Goal: Task Accomplishment & Management: Manage account settings

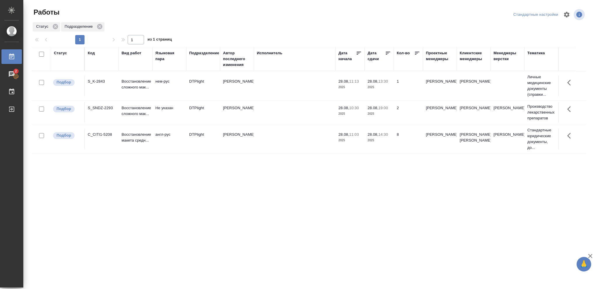
click at [383, 142] on p "2025" at bounding box center [379, 140] width 23 height 6
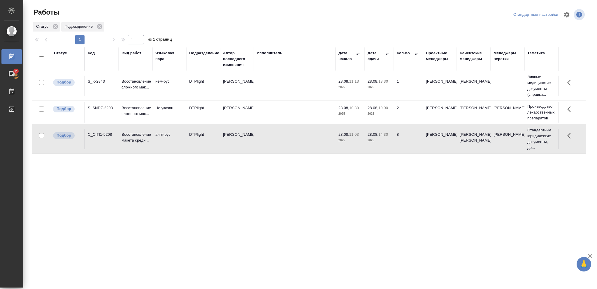
click at [383, 142] on p "2025" at bounding box center [379, 140] width 23 height 6
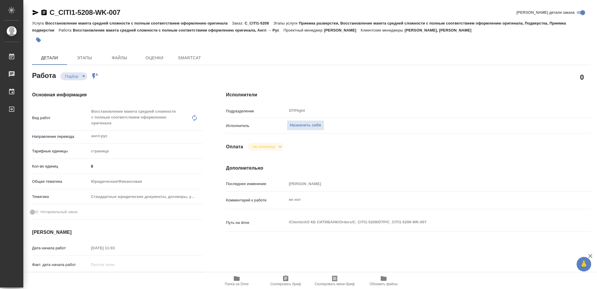
type textarea "x"
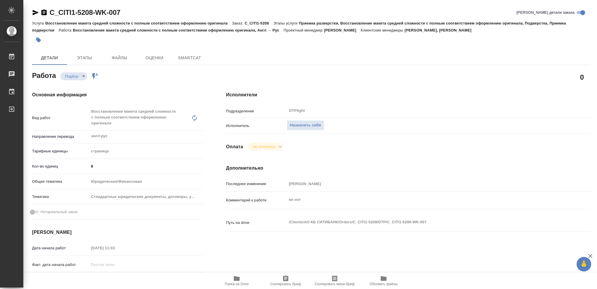
type textarea "x"
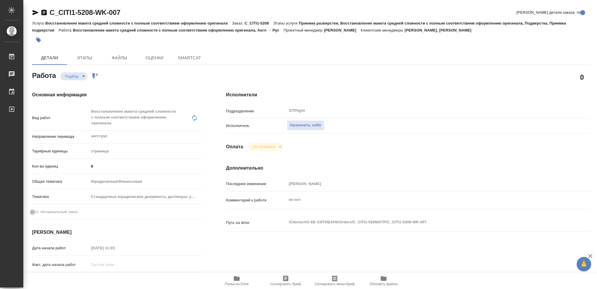
type textarea "x"
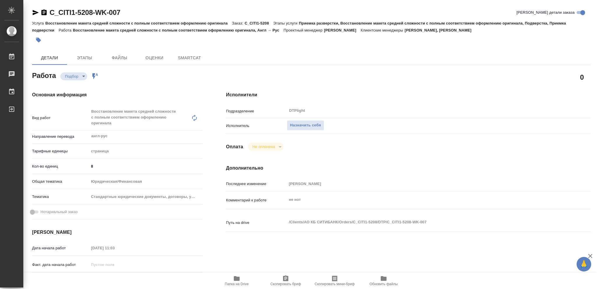
type textarea "x"
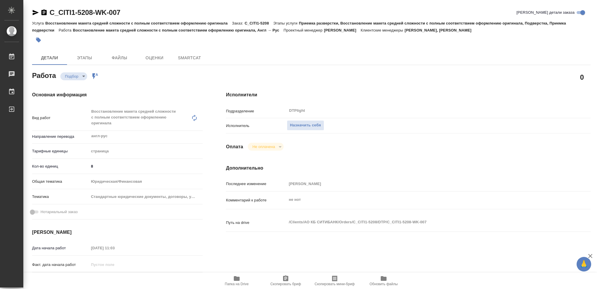
type textarea "x"
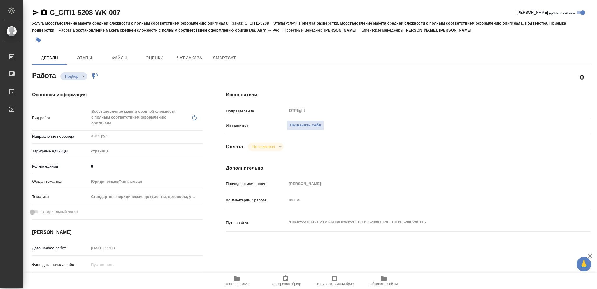
click at [237, 277] on icon "button" at bounding box center [237, 278] width 6 height 5
type textarea "x"
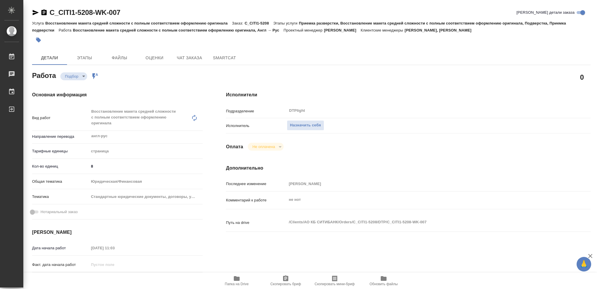
type textarea "x"
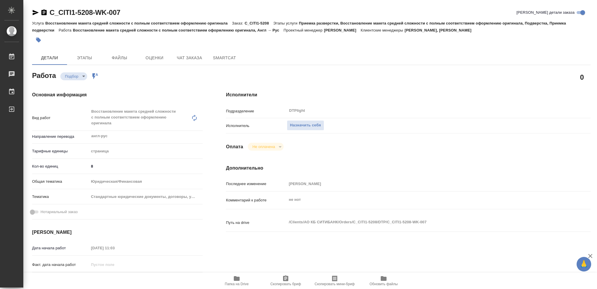
type textarea "x"
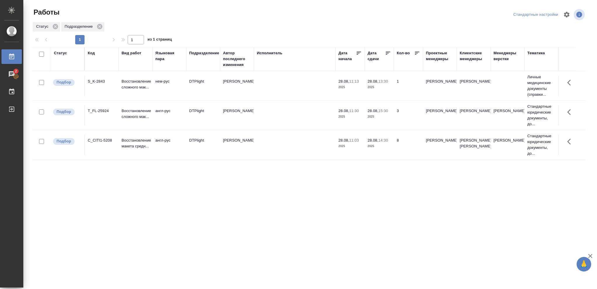
click at [383, 120] on td "28.08, 15:30 2025" at bounding box center [379, 115] width 29 height 20
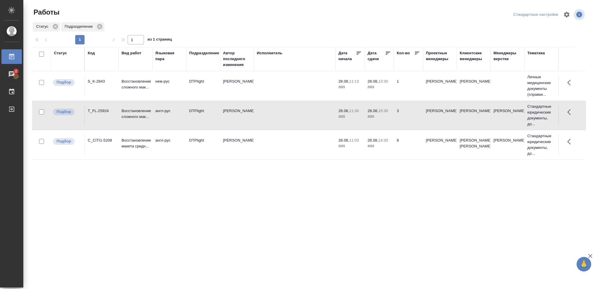
click at [383, 120] on td "28.08, 15:30 2025" at bounding box center [379, 115] width 29 height 20
click at [375, 146] on p "2025" at bounding box center [379, 146] width 23 height 6
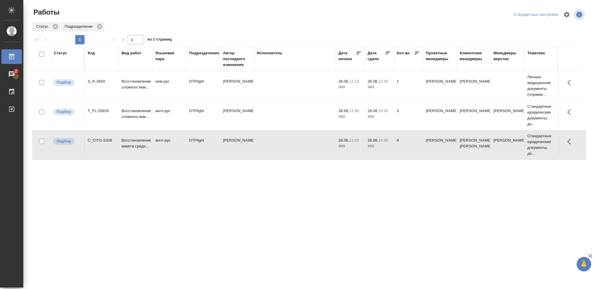
click at [375, 146] on p "2025" at bounding box center [379, 146] width 23 height 6
click at [385, 87] on p "2025" at bounding box center [379, 87] width 23 height 6
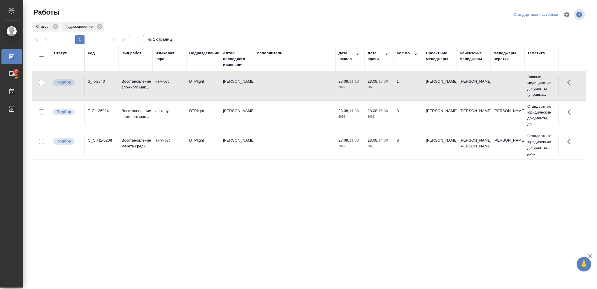
click at [385, 87] on p "2025" at bounding box center [379, 87] width 23 height 6
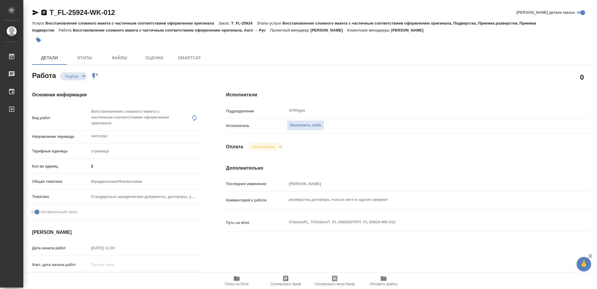
type textarea "x"
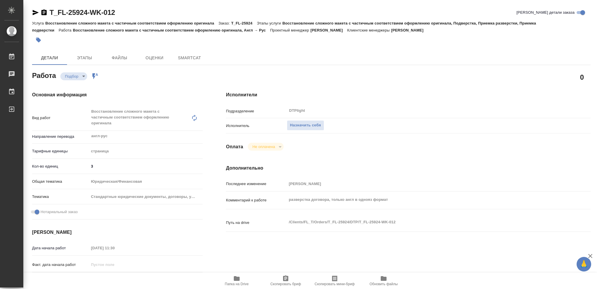
type textarea "x"
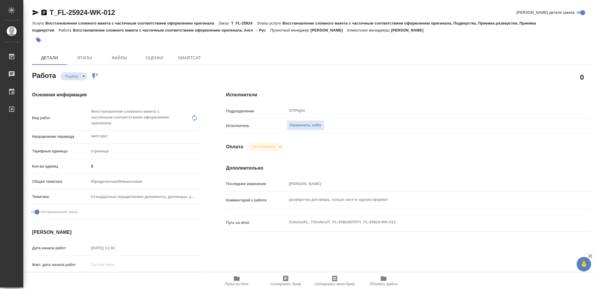
type textarea "x"
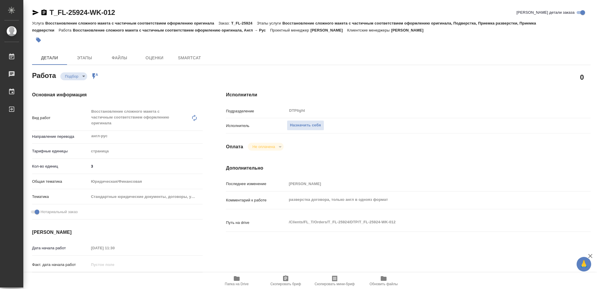
type textarea "x"
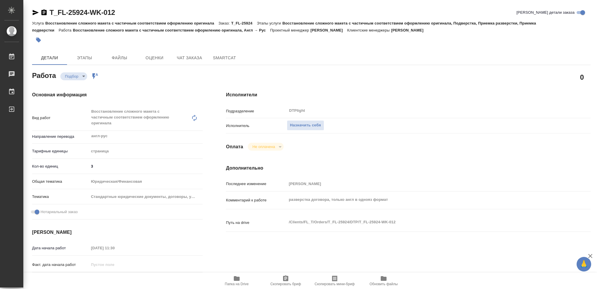
click at [238, 279] on icon "button" at bounding box center [237, 278] width 6 height 5
type textarea "x"
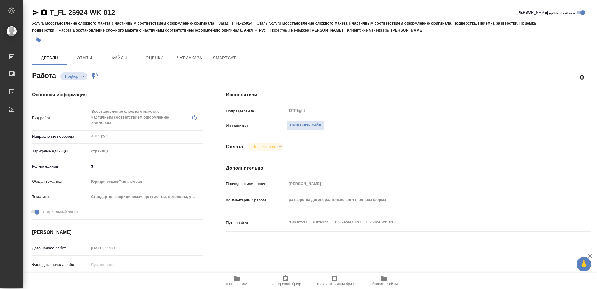
type textarea "x"
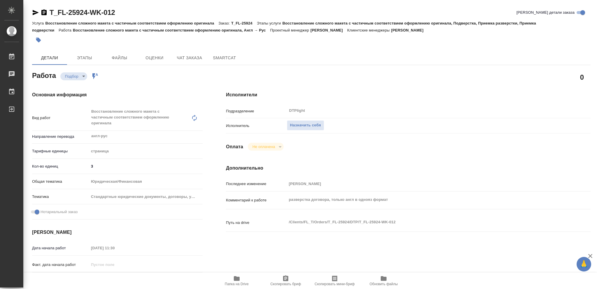
type textarea "x"
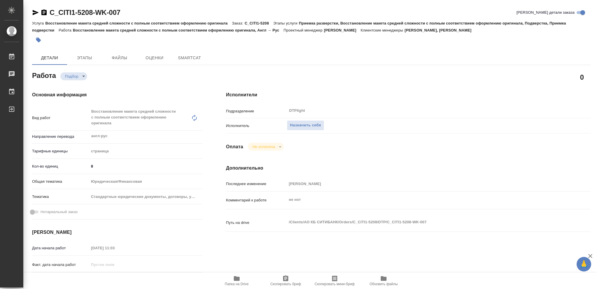
type textarea "x"
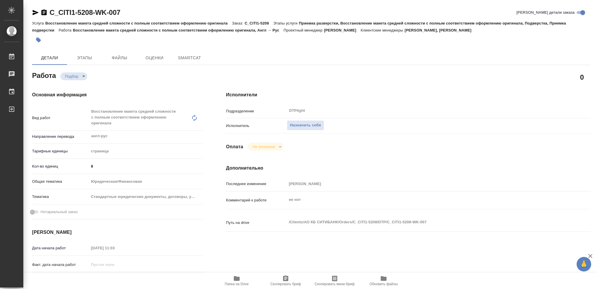
type textarea "x"
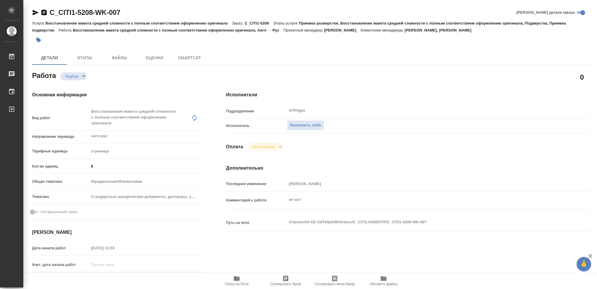
type textarea "x"
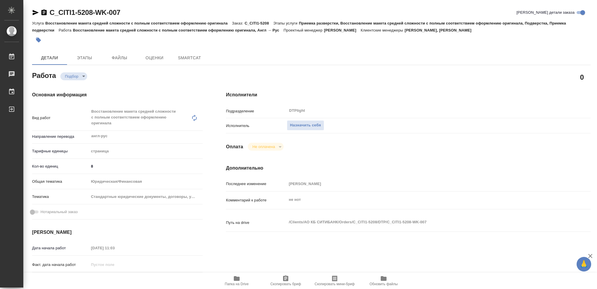
type textarea "x"
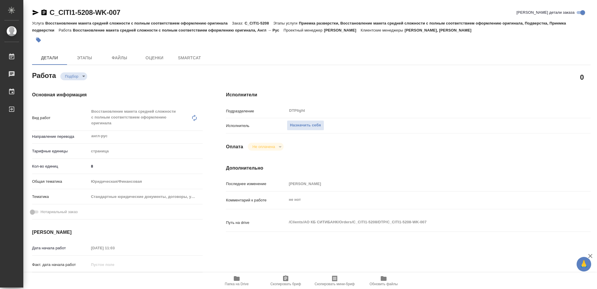
type textarea "x"
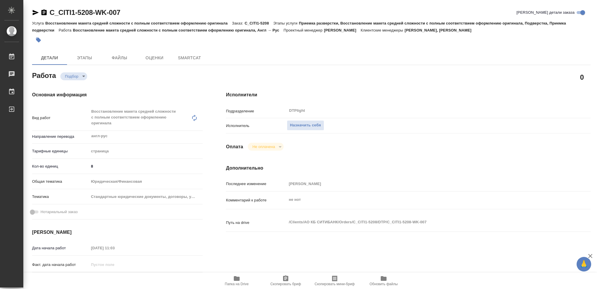
type textarea "x"
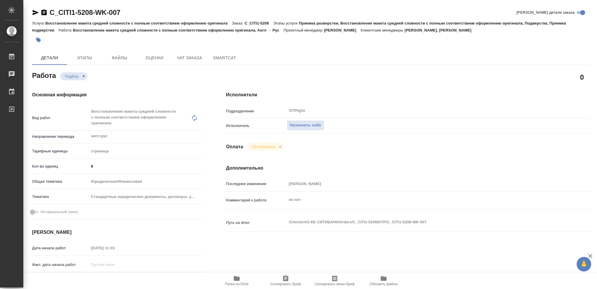
type textarea "x"
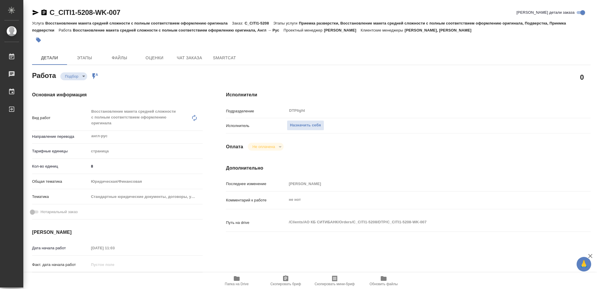
type textarea "x"
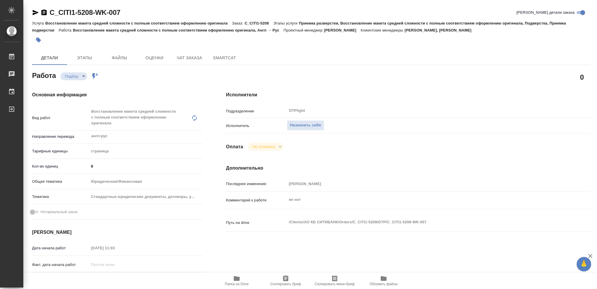
type textarea "x"
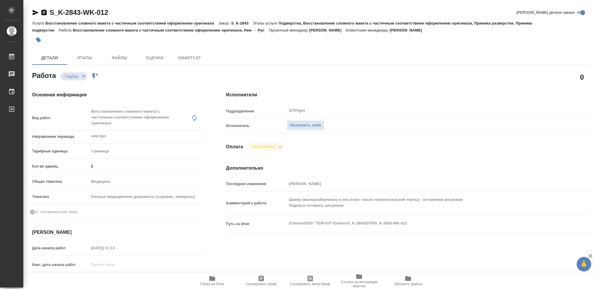
type textarea "x"
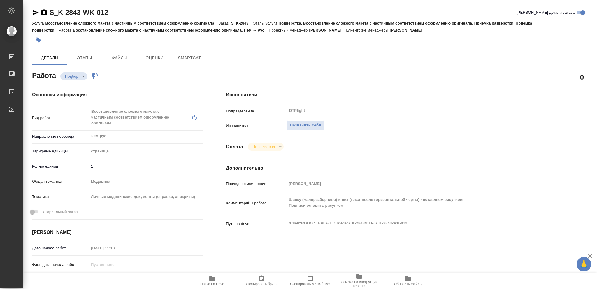
type textarea "x"
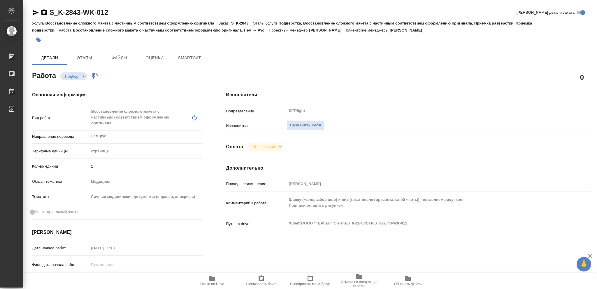
type textarea "x"
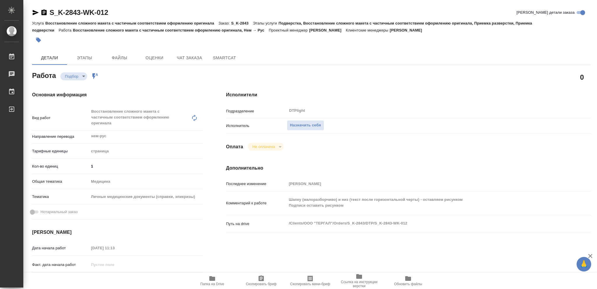
type textarea "x"
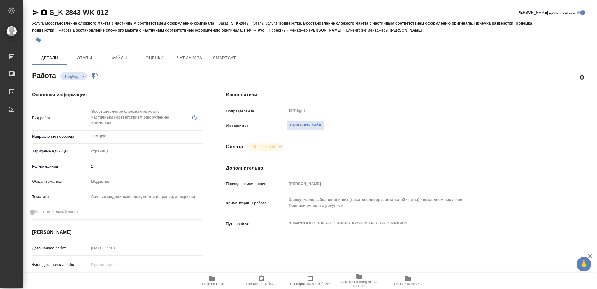
type textarea "x"
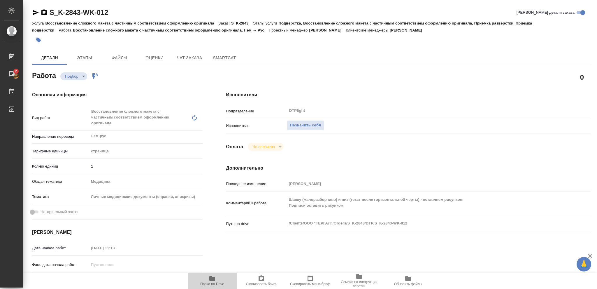
click at [211, 279] on icon "button" at bounding box center [212, 278] width 6 height 5
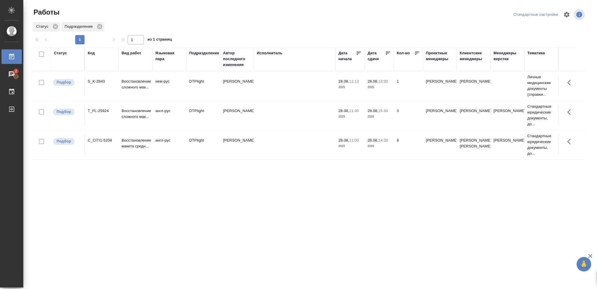
click at [391, 145] on p "2025" at bounding box center [379, 146] width 23 height 6
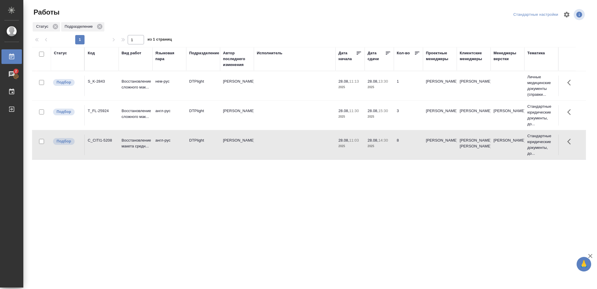
click at [391, 145] on p "2025" at bounding box center [379, 146] width 23 height 6
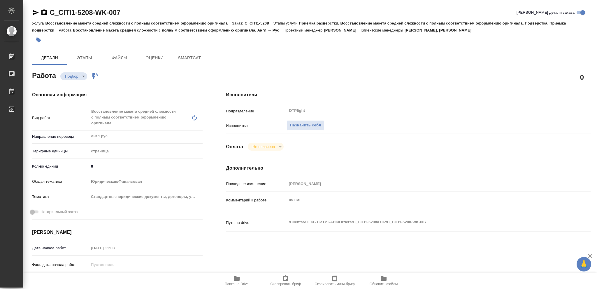
type textarea "x"
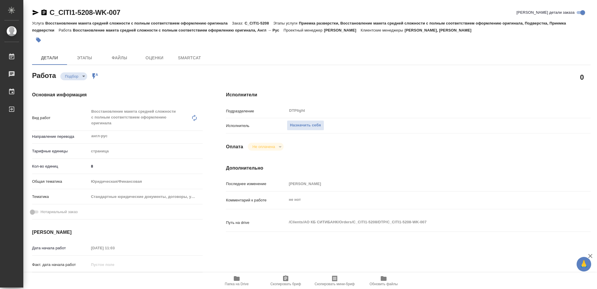
type textarea "x"
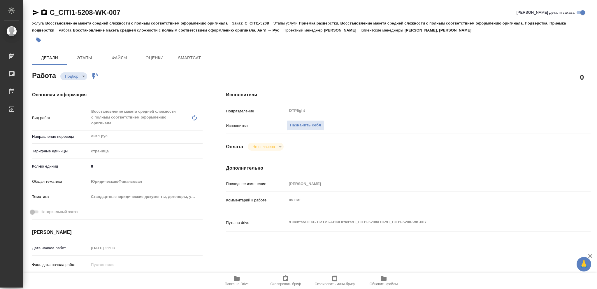
type textarea "x"
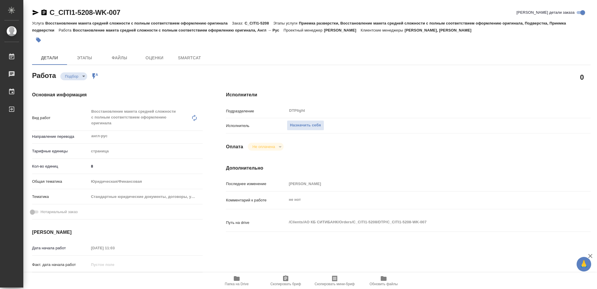
type textarea "x"
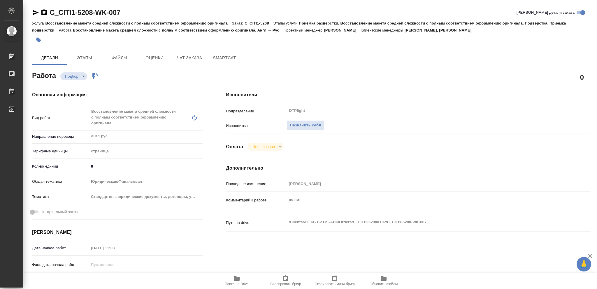
type textarea "x"
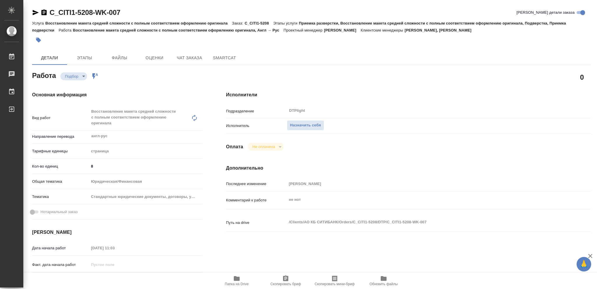
type textarea "x"
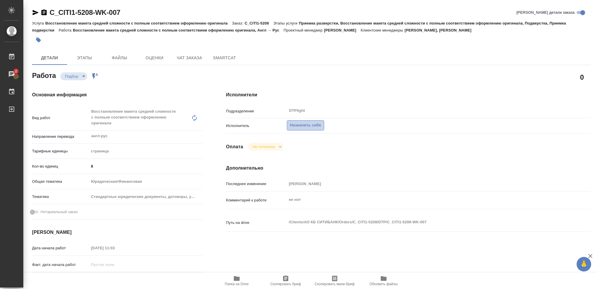
click at [310, 125] on span "Назначить себя" at bounding box center [305, 125] width 31 height 7
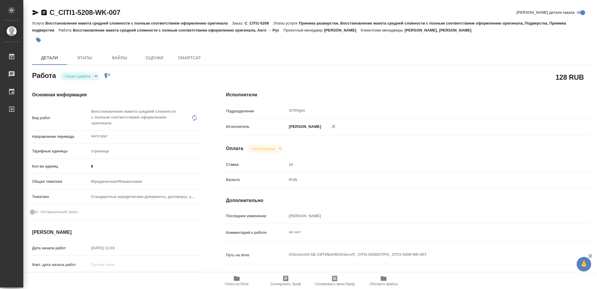
type textarea "x"
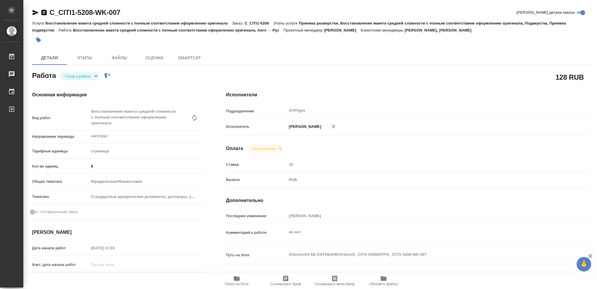
type textarea "x"
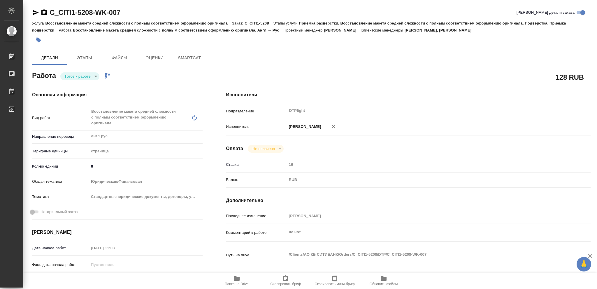
type textarea "x"
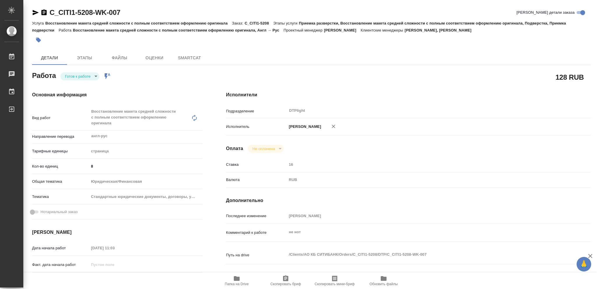
type textarea "x"
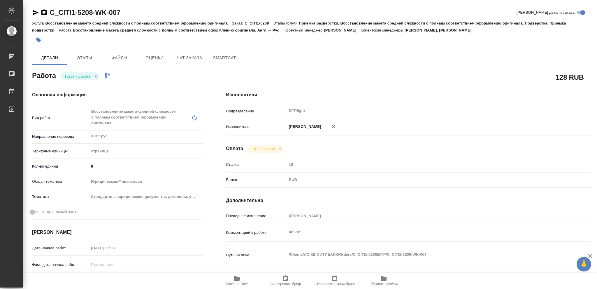
type textarea "x"
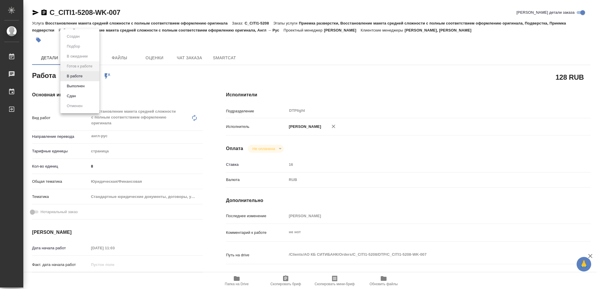
click at [95, 76] on body "🙏 .cls-1 fill:#fff; AWATERA [PERSON_NAME] Чаты График Выйти C_CITI1-5208-WK-007…" at bounding box center [298, 144] width 597 height 289
type textarea "x"
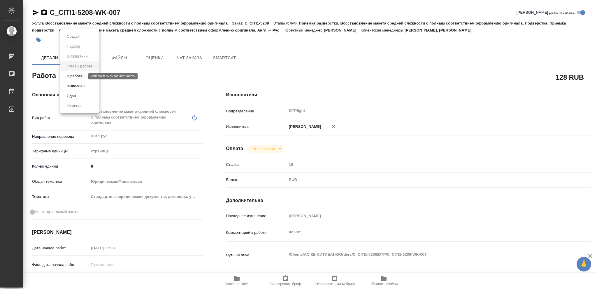
type textarea "x"
click at [82, 77] on button "В работе" at bounding box center [74, 76] width 19 height 6
type textarea "x"
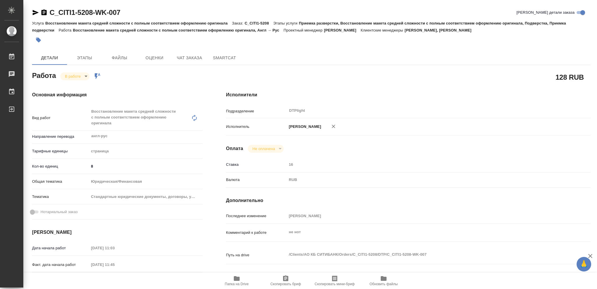
type textarea "x"
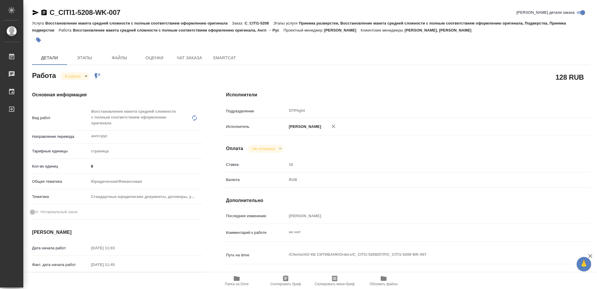
type textarea "x"
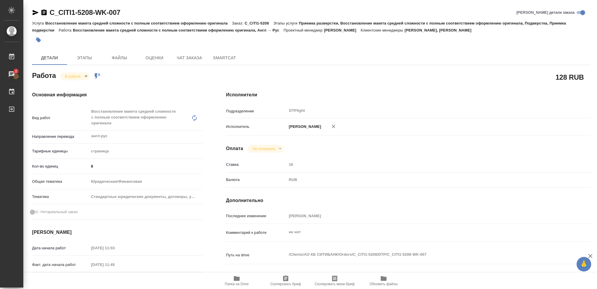
type textarea "x"
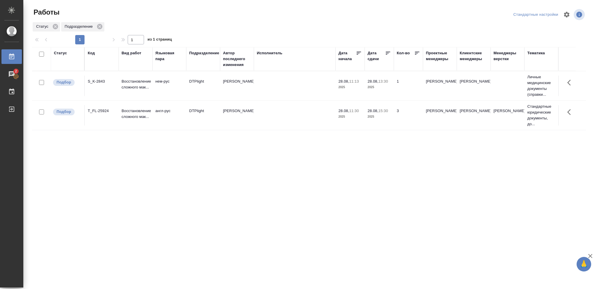
click at [57, 53] on div "Статус" at bounding box center [60, 53] width 13 height 6
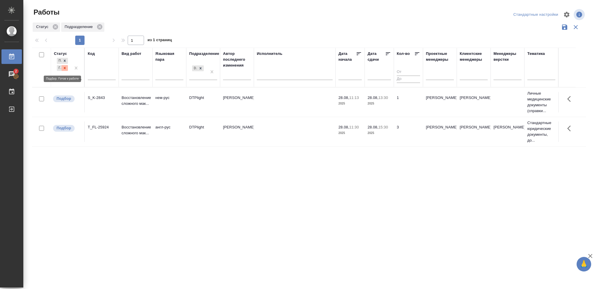
click at [62, 68] on div at bounding box center [65, 68] width 6 height 6
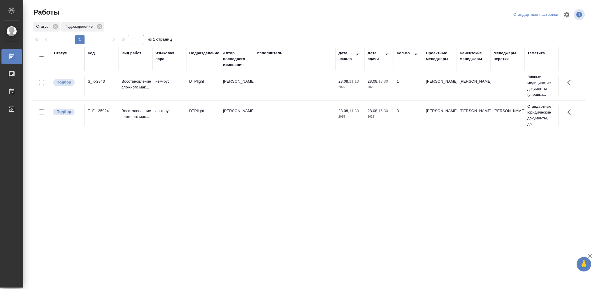
click at [61, 54] on div "Статус" at bounding box center [60, 53] width 13 height 6
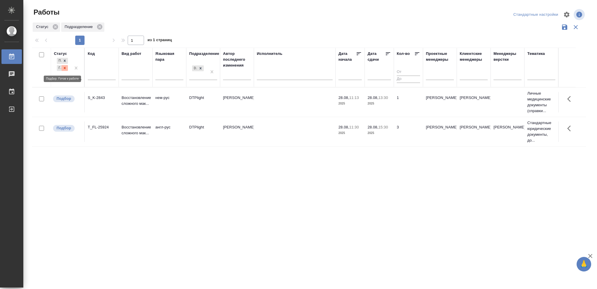
click at [63, 68] on icon at bounding box center [65, 68] width 4 height 4
click at [64, 67] on icon at bounding box center [65, 66] width 2 height 2
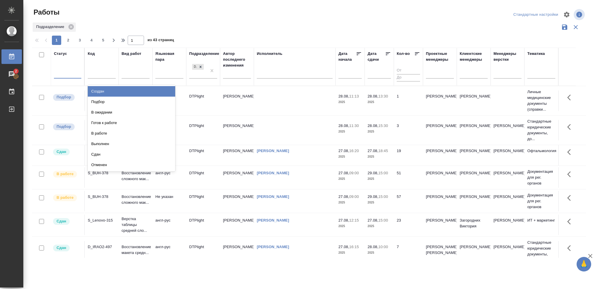
click at [66, 73] on div at bounding box center [67, 73] width 27 height 8
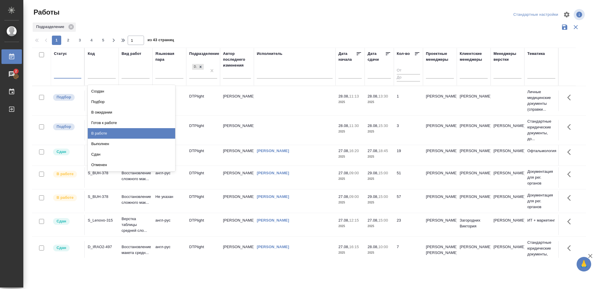
click at [101, 132] on div "В работе" at bounding box center [132, 133] width 88 height 11
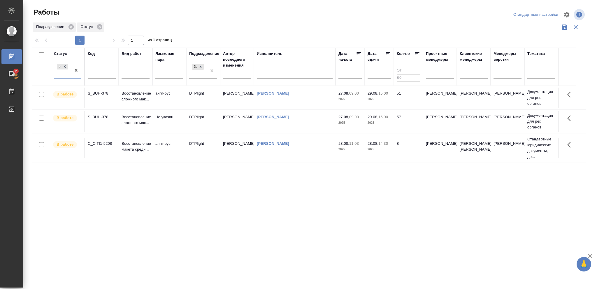
click at [386, 148] on p "2025" at bounding box center [379, 149] width 23 height 6
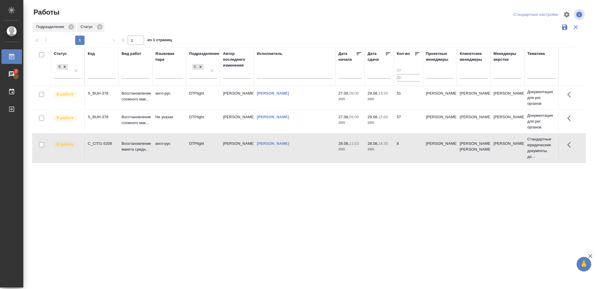
click at [386, 148] on p "2025" at bounding box center [379, 149] width 23 height 6
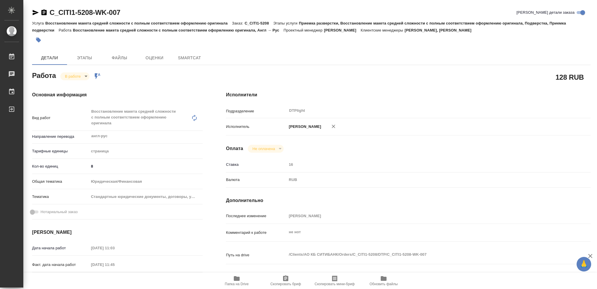
type textarea "x"
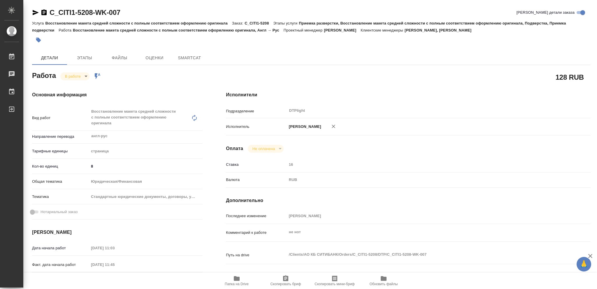
type textarea "x"
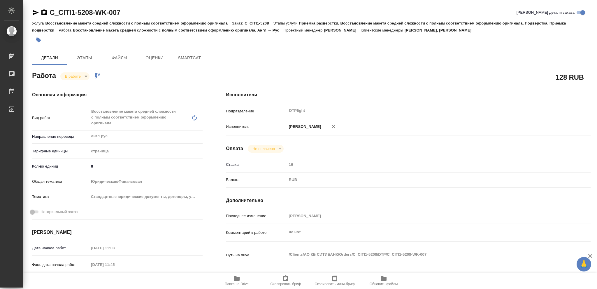
type textarea "x"
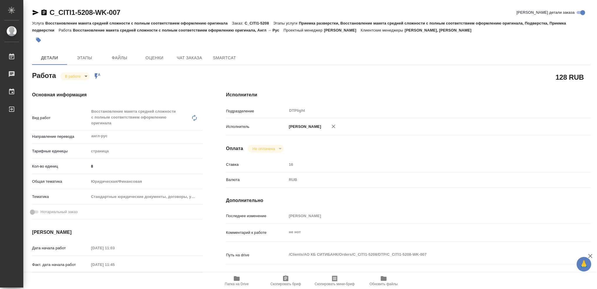
type textarea "x"
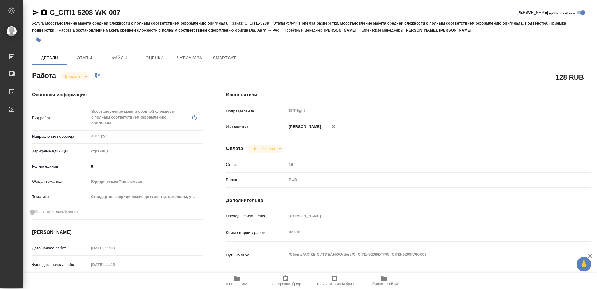
type textarea "x"
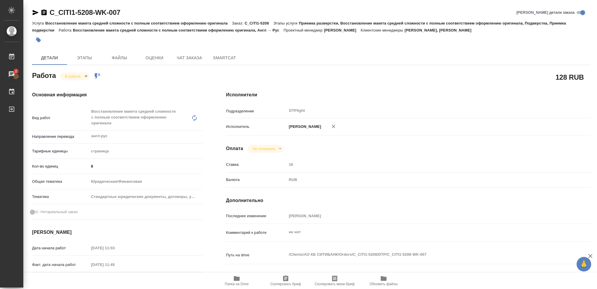
click at [236, 278] on icon "button" at bounding box center [237, 278] width 6 height 5
